Goal: Information Seeking & Learning: Check status

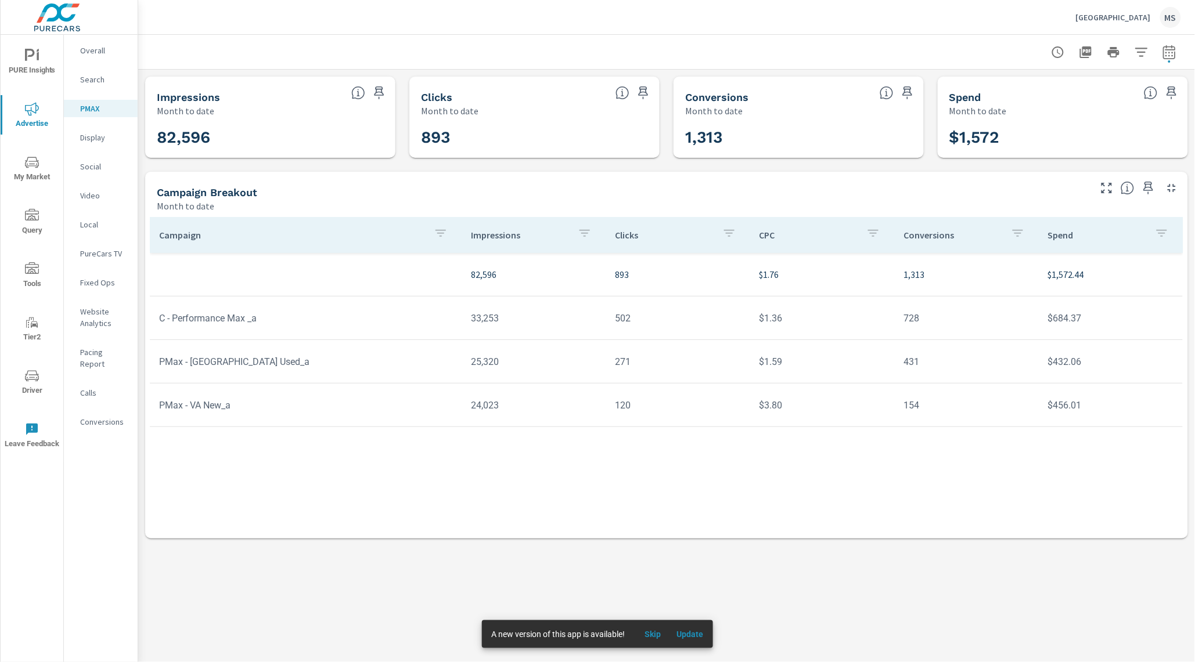
click at [1178, 16] on div "MS" at bounding box center [1170, 17] width 21 height 21
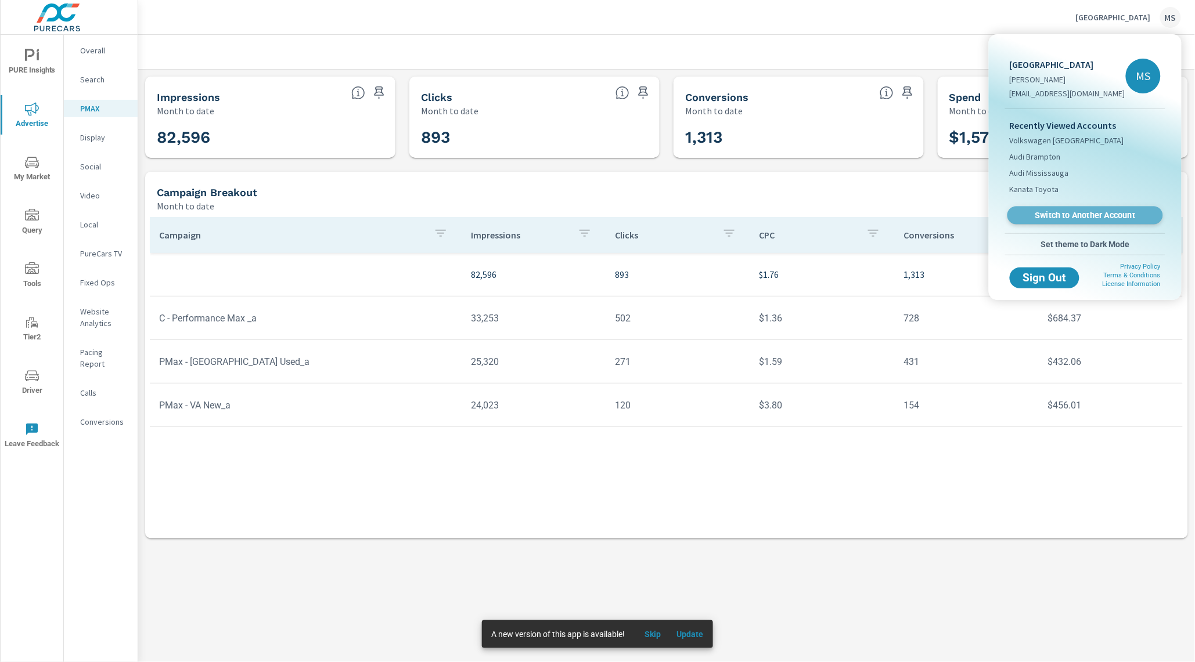
click at [1088, 222] on link "Switch to Another Account" at bounding box center [1085, 216] width 156 height 18
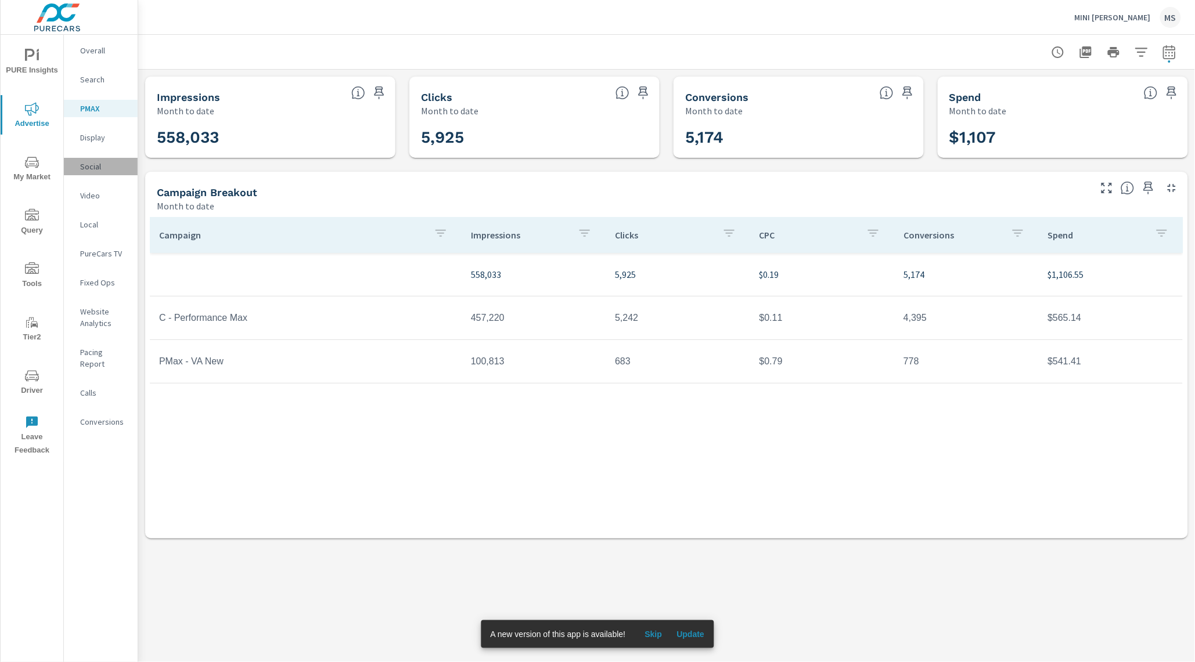
click at [87, 164] on p "Social" at bounding box center [104, 167] width 48 height 12
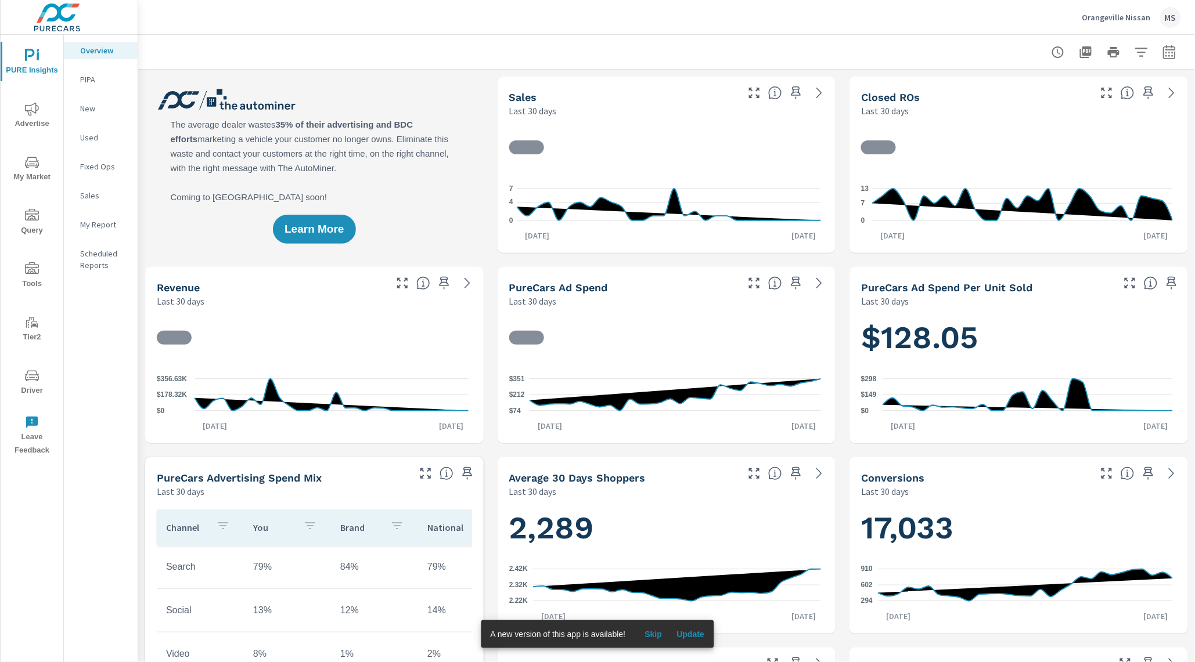
click at [39, 374] on span "Driver" at bounding box center [32, 383] width 56 height 28
